Goal: Register for event/course

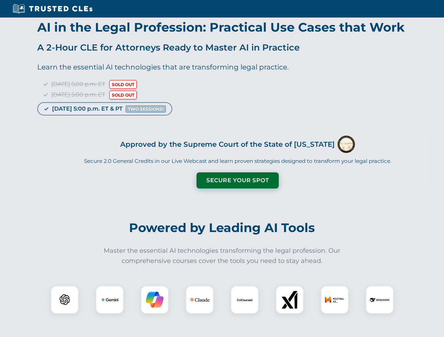
click at [237, 181] on button "Secure Your Spot" at bounding box center [237, 180] width 82 height 16
click at [65, 300] on img at bounding box center [64, 300] width 20 height 20
click at [110, 300] on img at bounding box center [110, 300] width 18 height 18
click at [155, 300] on img at bounding box center [155, 300] width 18 height 18
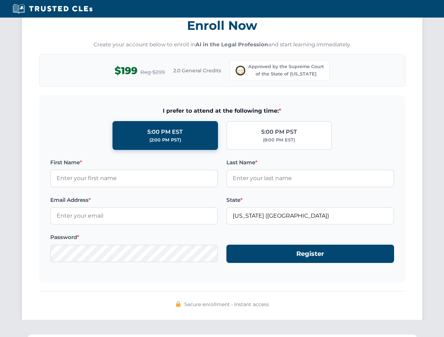
click at [200, 300] on div "Secure enrollment • Instant access" at bounding box center [222, 304] width 366 height 9
click at [245, 300] on div "Secure enrollment • Instant access" at bounding box center [222, 304] width 366 height 9
click at [289, 300] on div "Secure enrollment • Instant access" at bounding box center [222, 304] width 366 height 9
click at [334, 300] on div "Secure enrollment • Instant access" at bounding box center [222, 304] width 366 height 9
click at [379, 300] on div "Secure enrollment • Instant access" at bounding box center [222, 304] width 366 height 9
